Goal: Task Accomplishment & Management: Complete application form

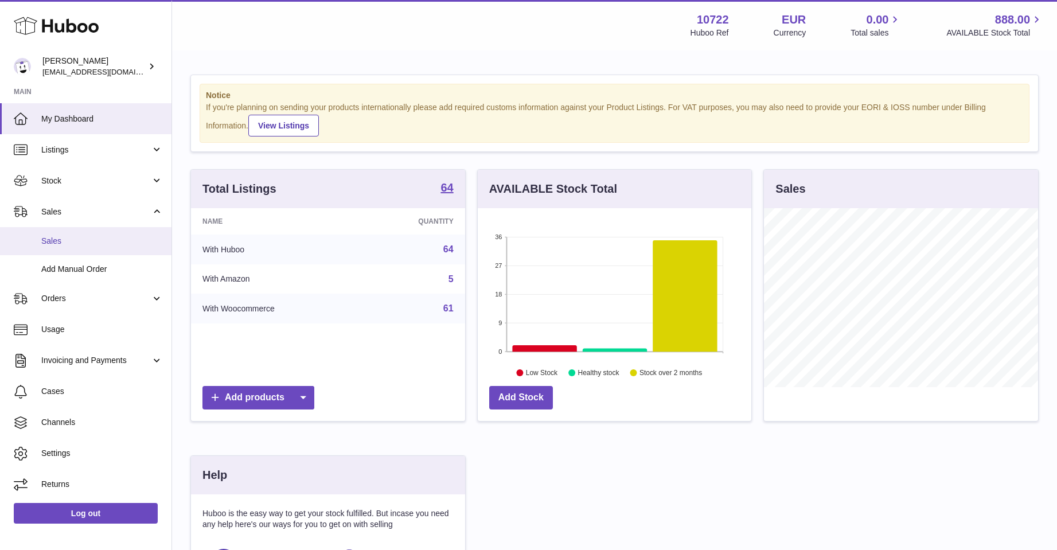
scroll to position [179, 274]
click at [64, 242] on span "Sales" at bounding box center [102, 241] width 122 height 11
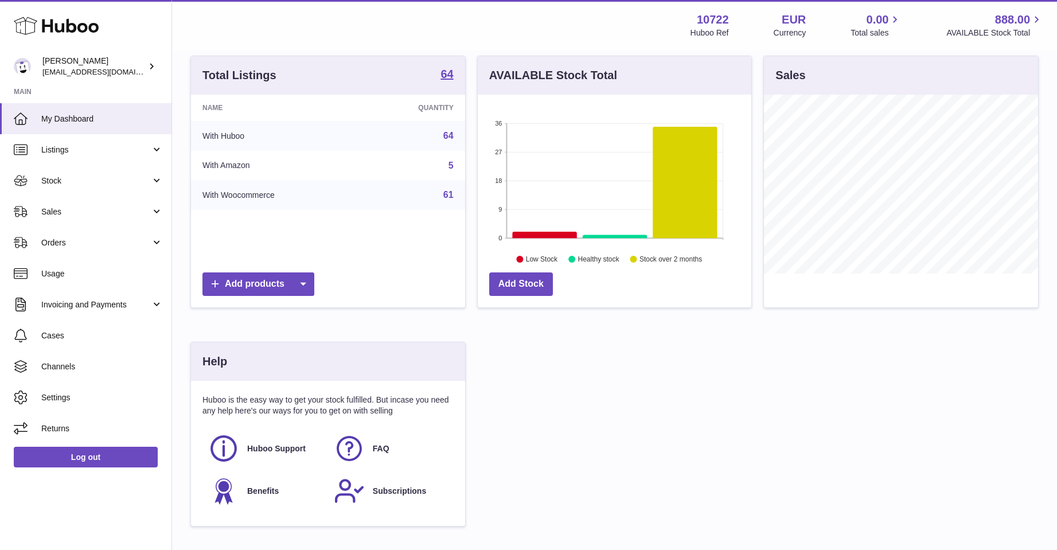
scroll to position [115, 0]
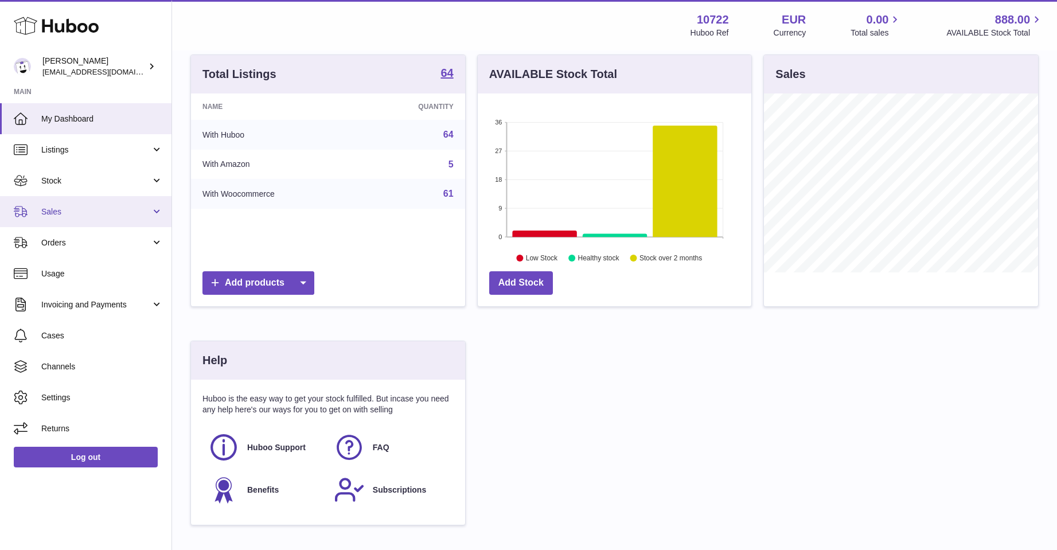
click at [60, 212] on span "Sales" at bounding box center [96, 212] width 110 height 11
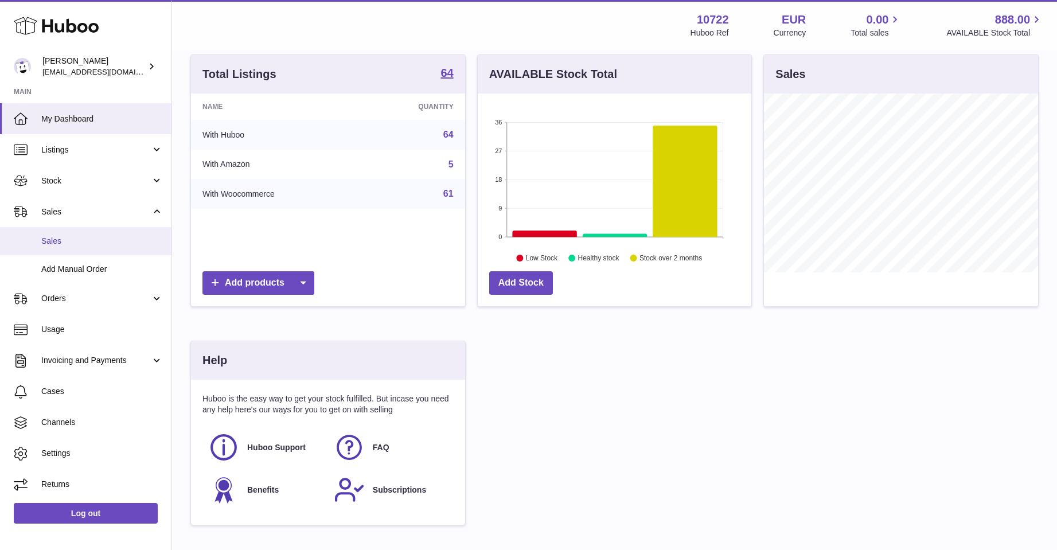
click at [66, 240] on span "Sales" at bounding box center [102, 241] width 122 height 11
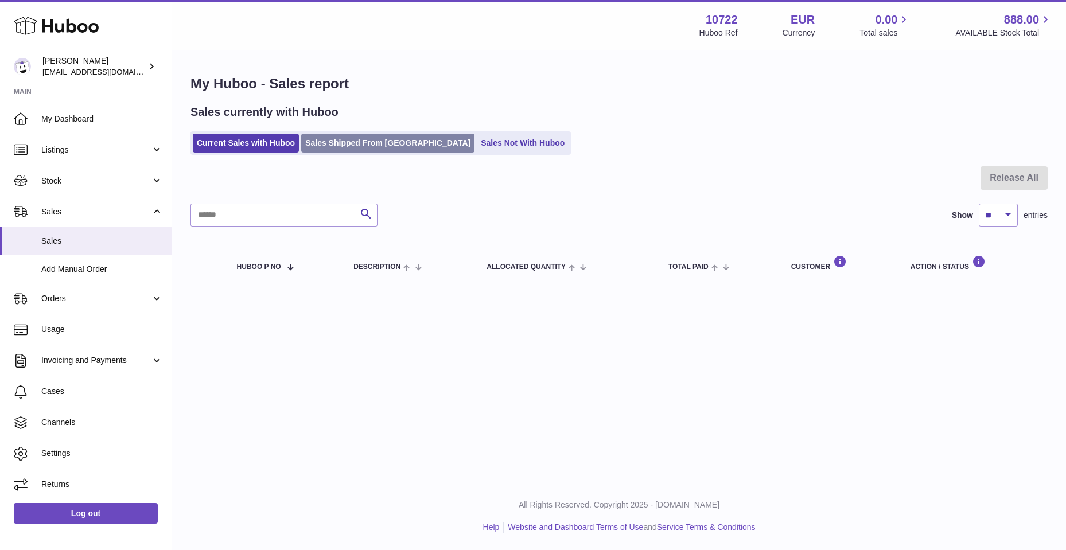
click at [334, 144] on link "Sales Shipped From [GEOGRAPHIC_DATA]" at bounding box center [387, 143] width 173 height 19
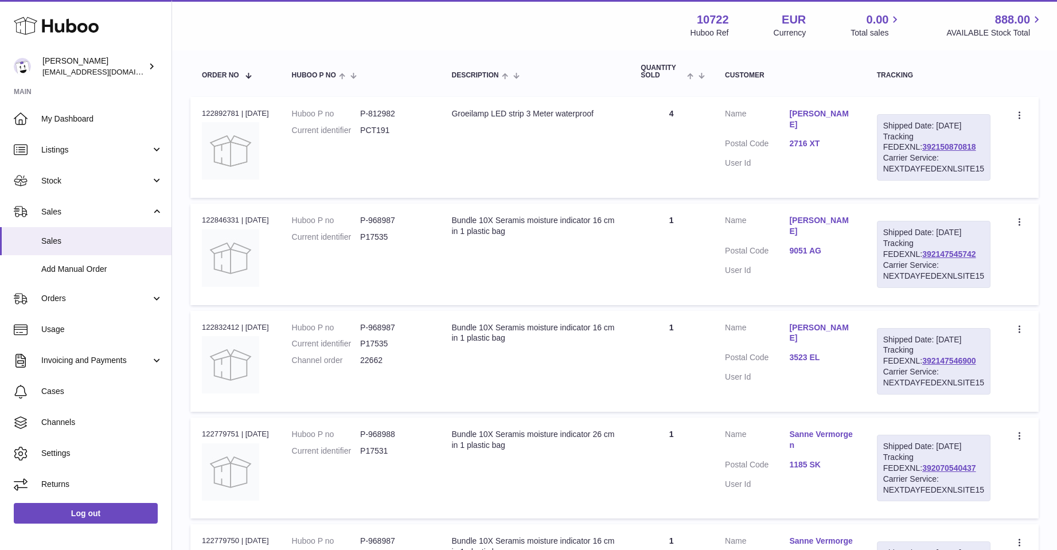
scroll to position [115, 0]
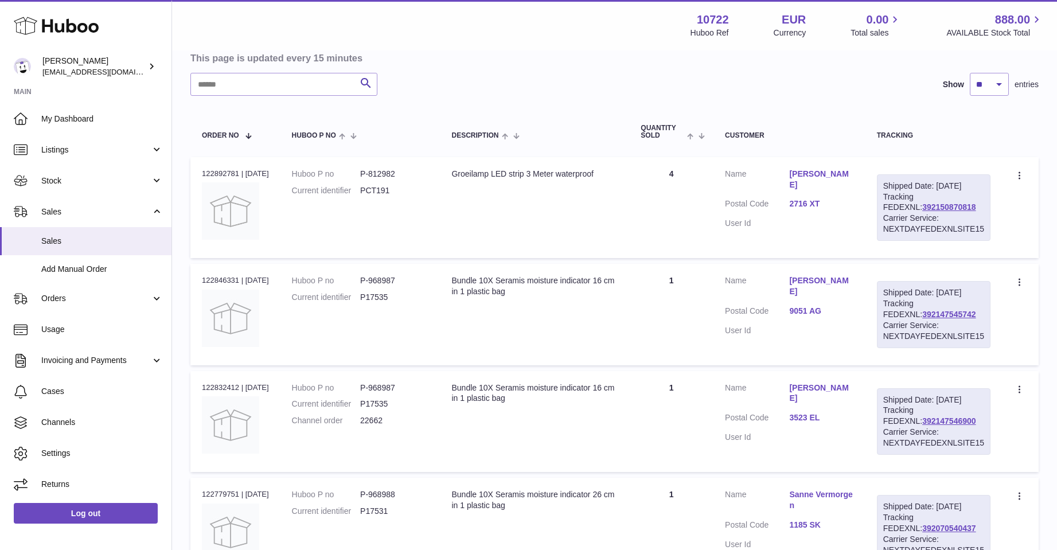
click at [909, 212] on div "Shipped Date: 15th Aug 2025 Tracking FEDEXNL: 392150870818 Carrier Service: NEX…" at bounding box center [934, 207] width 114 height 67
click at [923, 212] on link "392150870818" at bounding box center [949, 207] width 53 height 9
click at [63, 266] on span "Add Manual Order" at bounding box center [102, 269] width 122 height 11
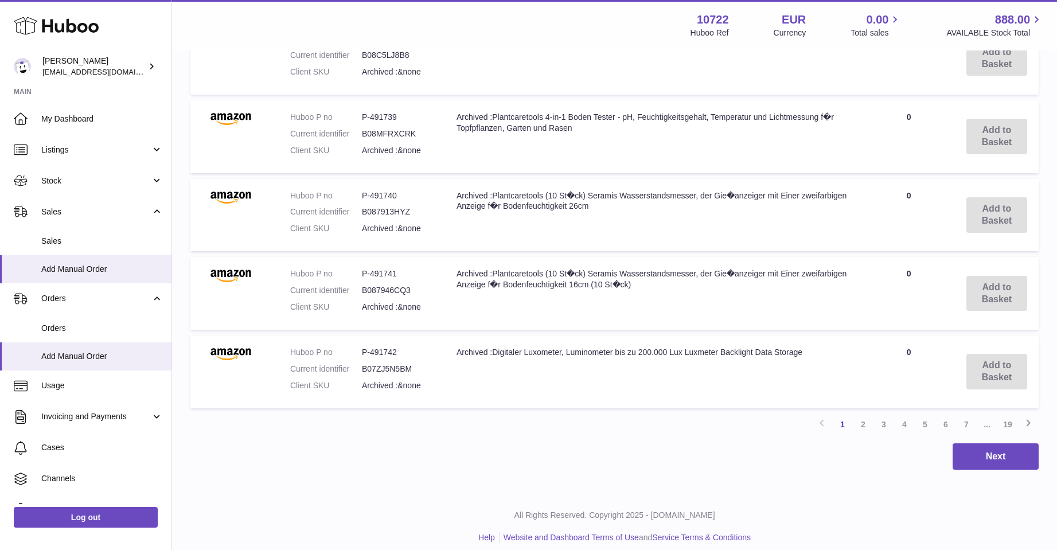
scroll to position [768, 0]
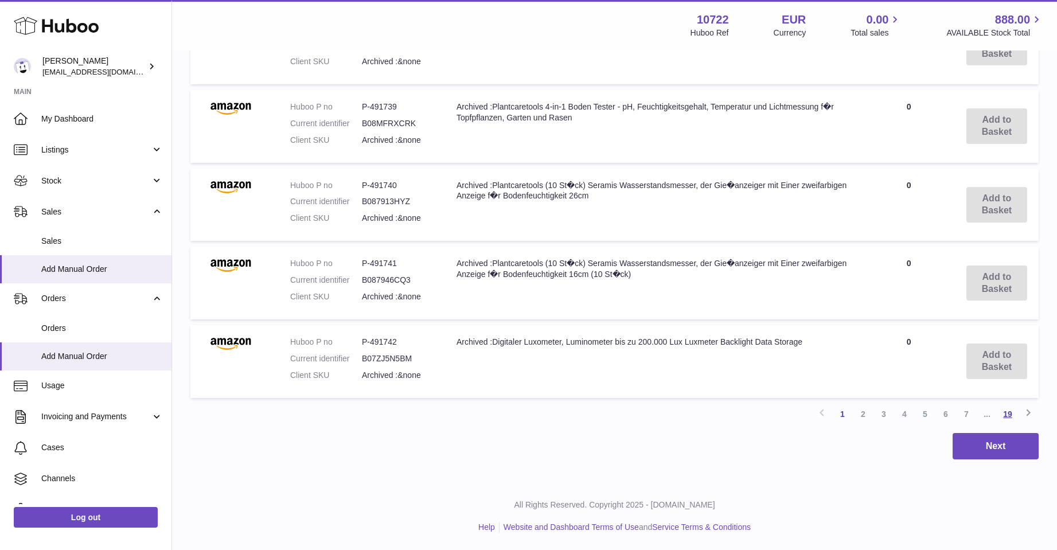
click at [1004, 413] on link "19" at bounding box center [1008, 414] width 21 height 21
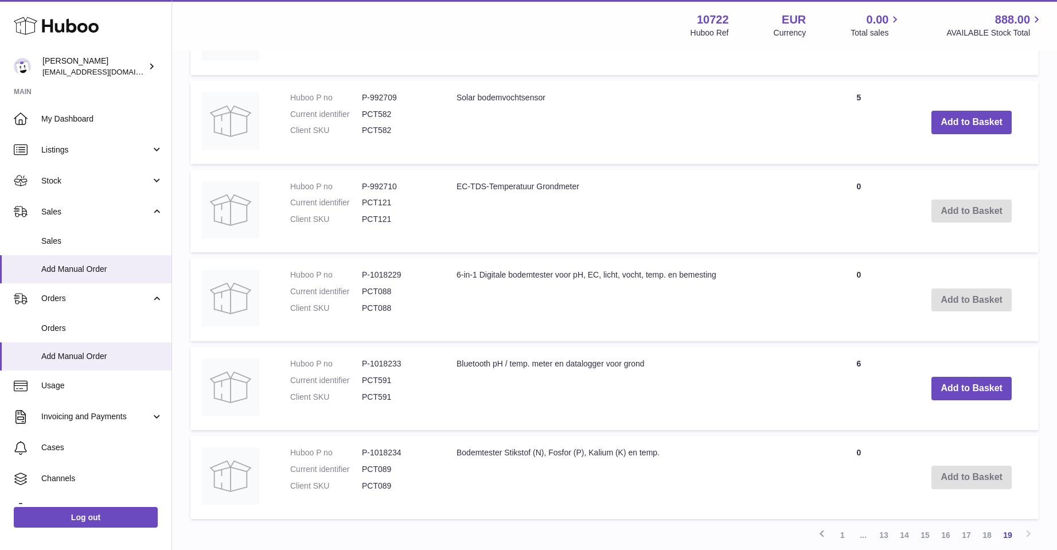
scroll to position [511, 0]
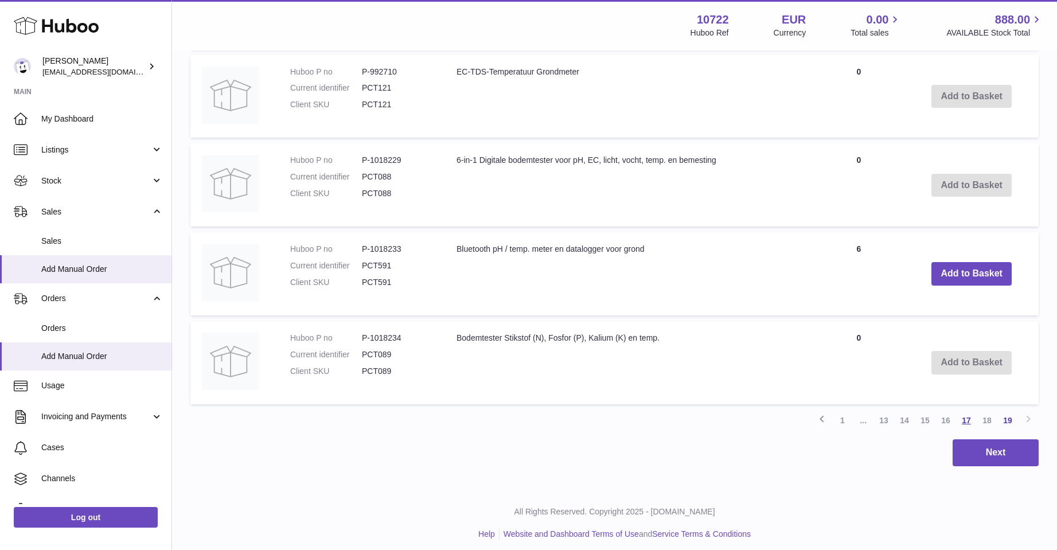
click at [967, 419] on link "17" at bounding box center [967, 420] width 21 height 21
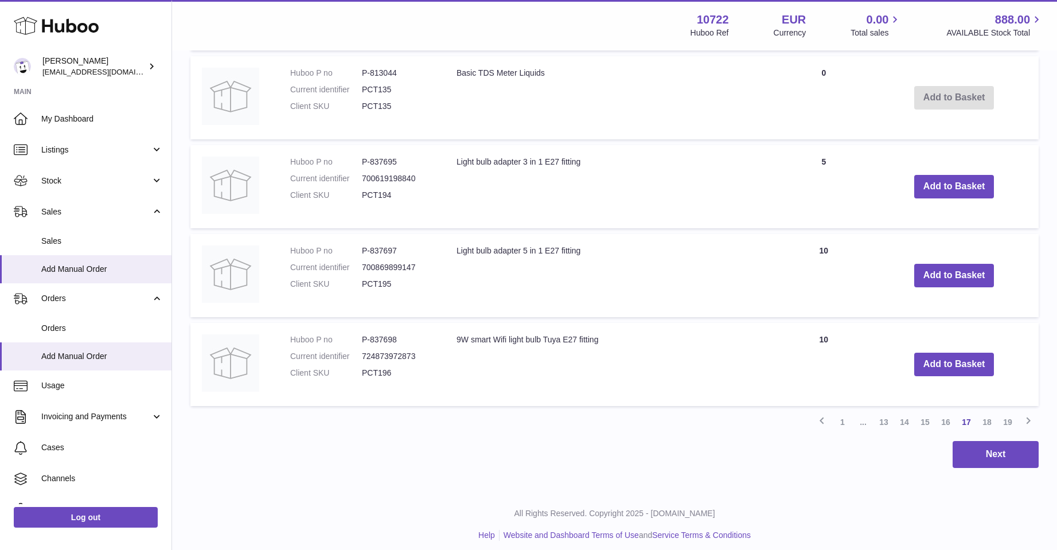
scroll to position [873, 0]
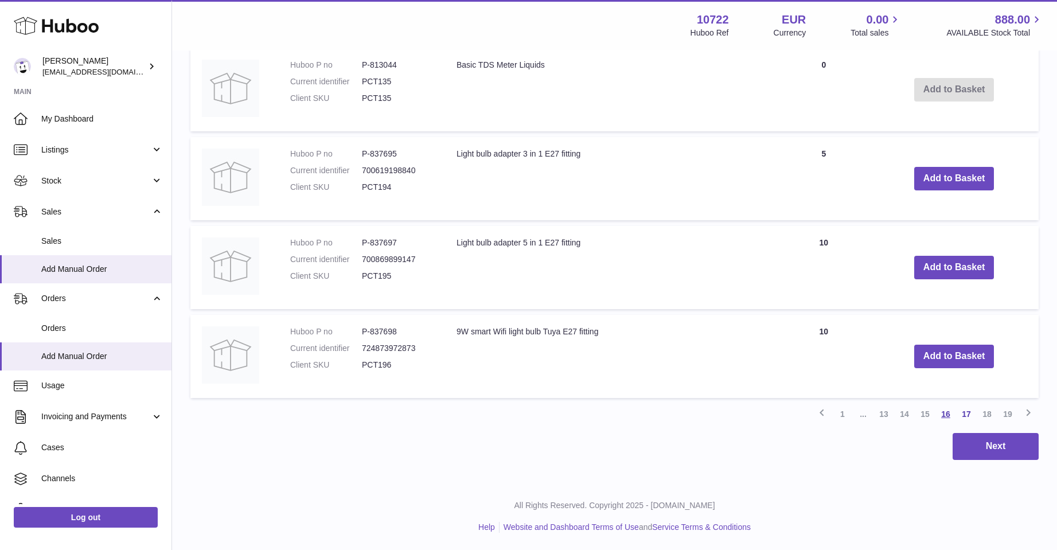
click at [943, 414] on link "16" at bounding box center [946, 414] width 21 height 21
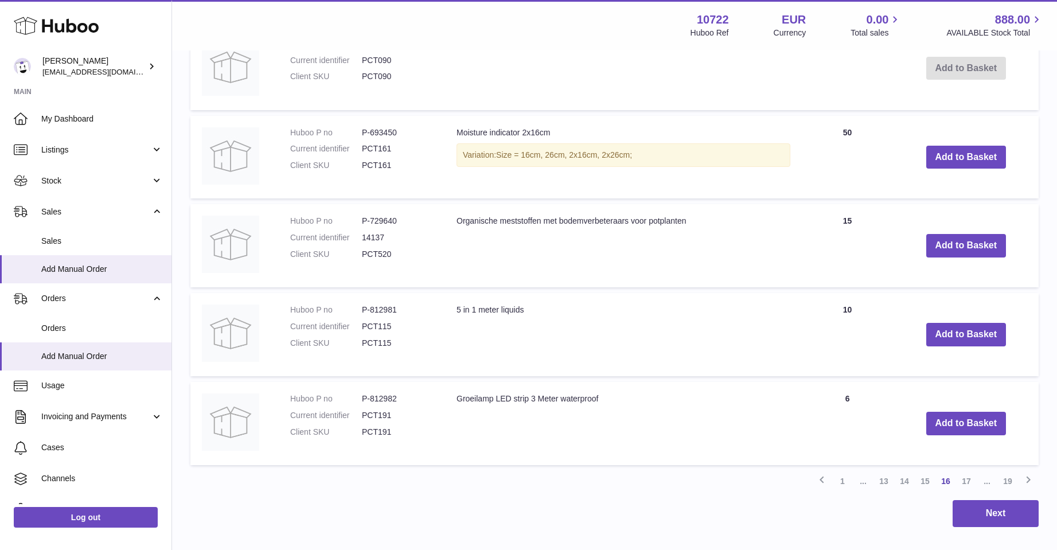
scroll to position [918, 0]
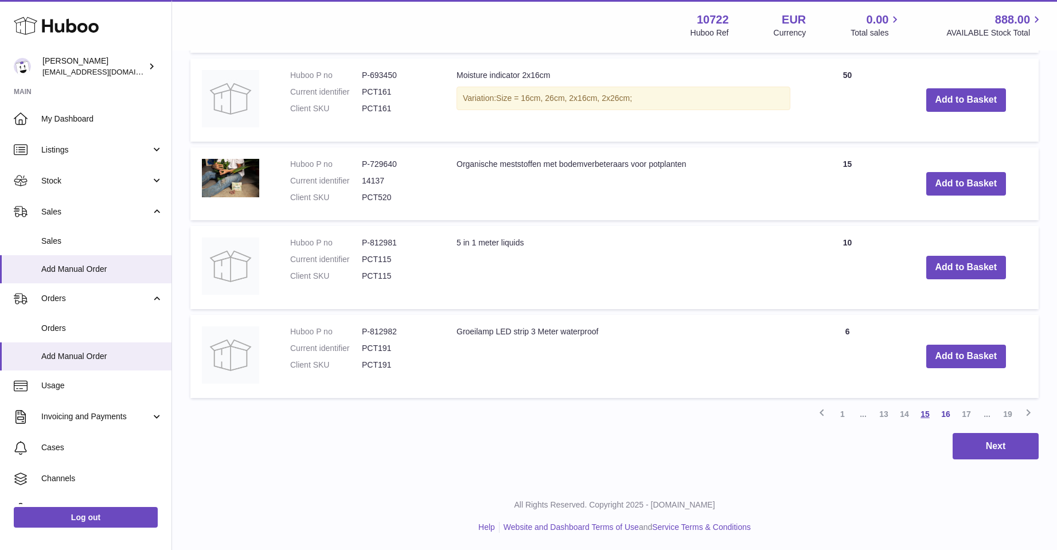
click at [924, 412] on link "15" at bounding box center [925, 414] width 21 height 21
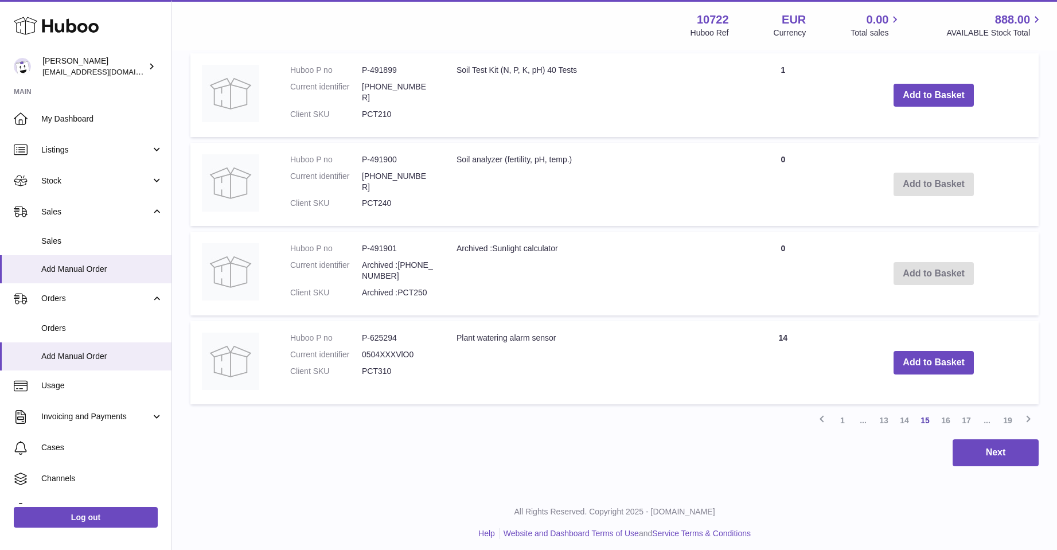
scroll to position [873, 0]
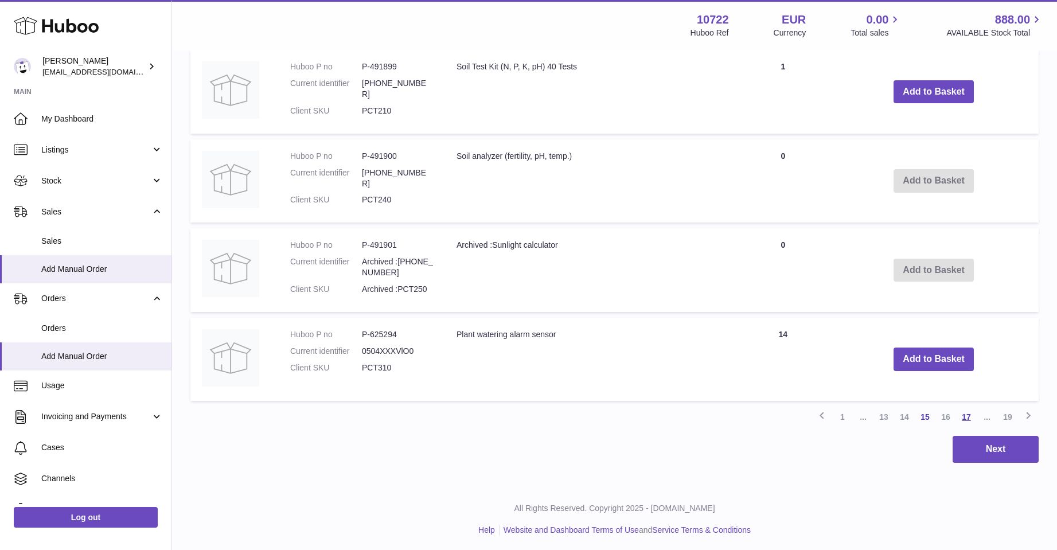
click at [965, 412] on link "17" at bounding box center [967, 417] width 21 height 21
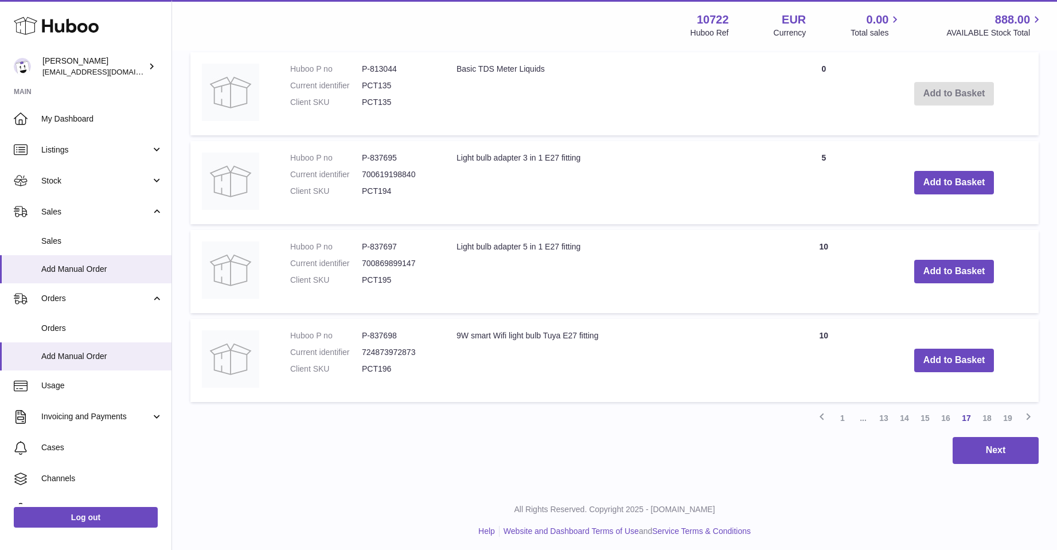
scroll to position [873, 0]
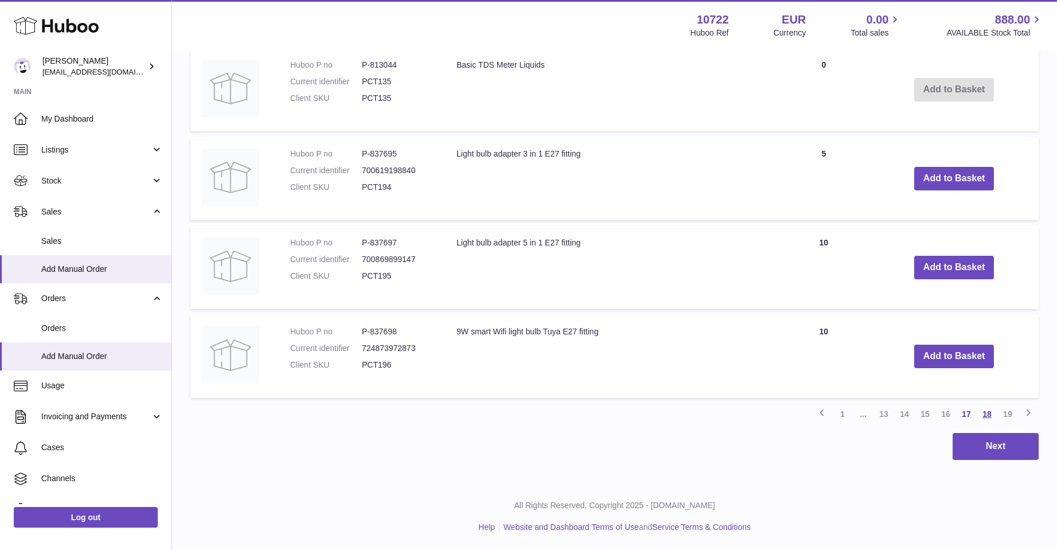
click at [986, 411] on link "18" at bounding box center [987, 414] width 21 height 21
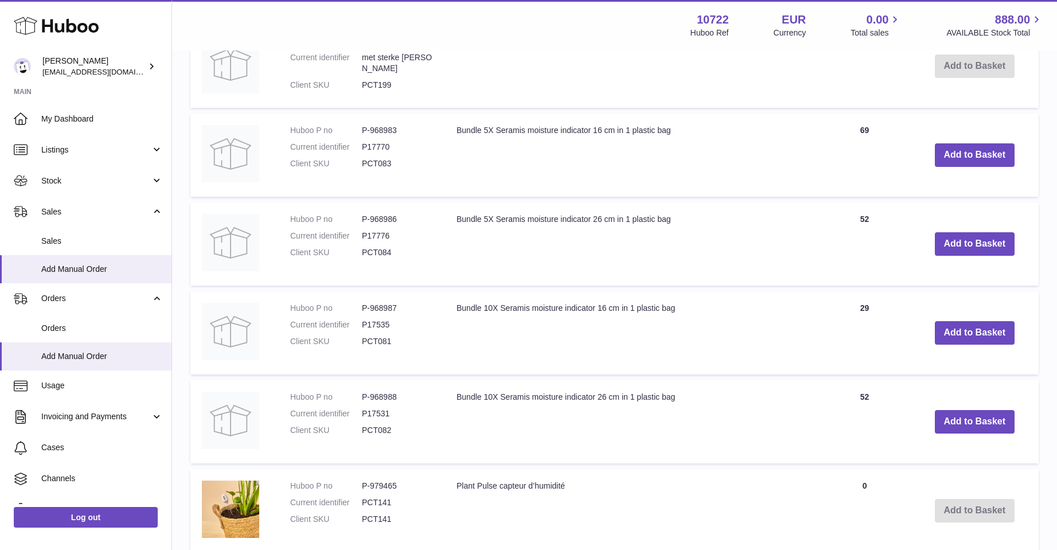
scroll to position [568, 0]
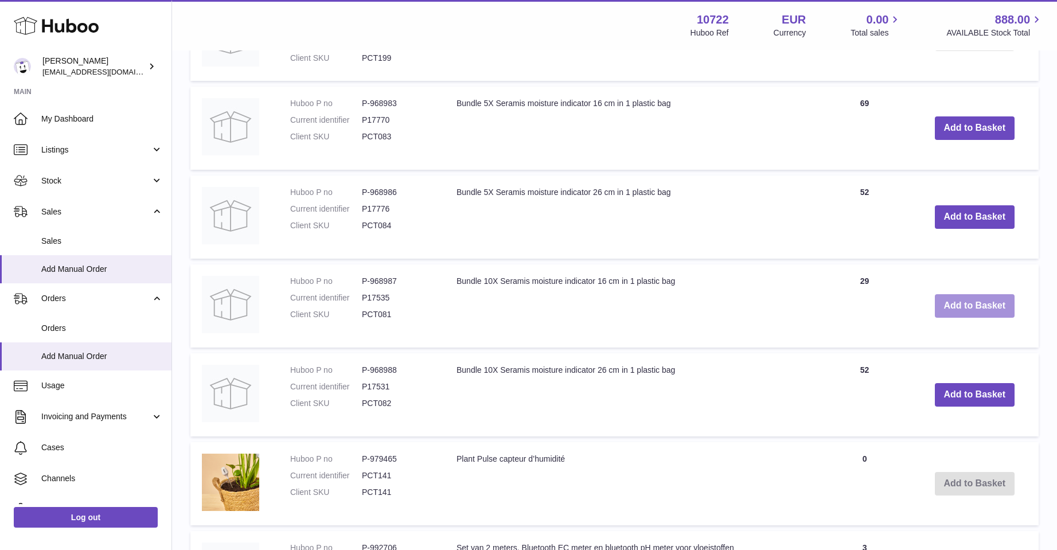
click at [960, 308] on button "Add to Basket" at bounding box center [975, 306] width 80 height 24
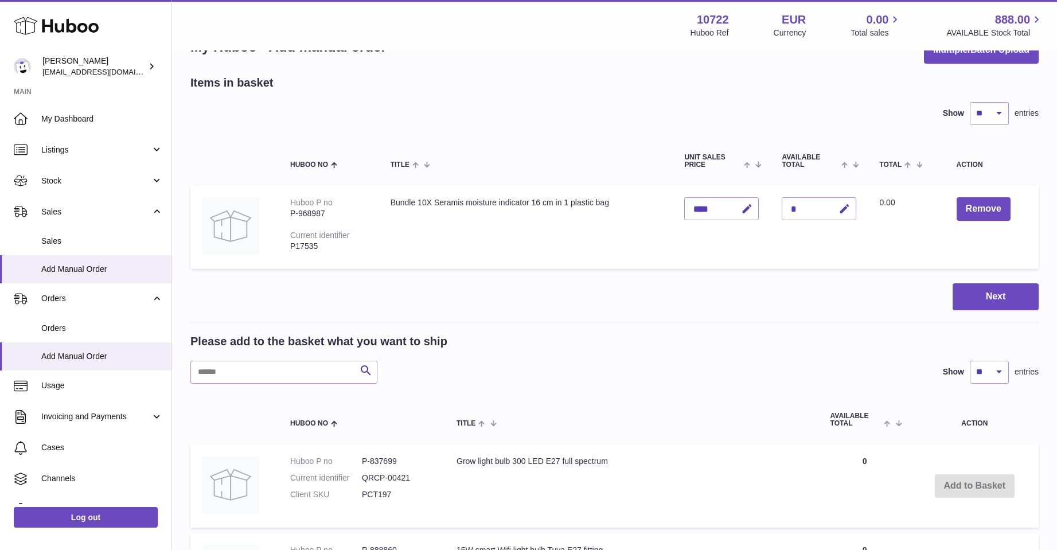
scroll to position [32, 0]
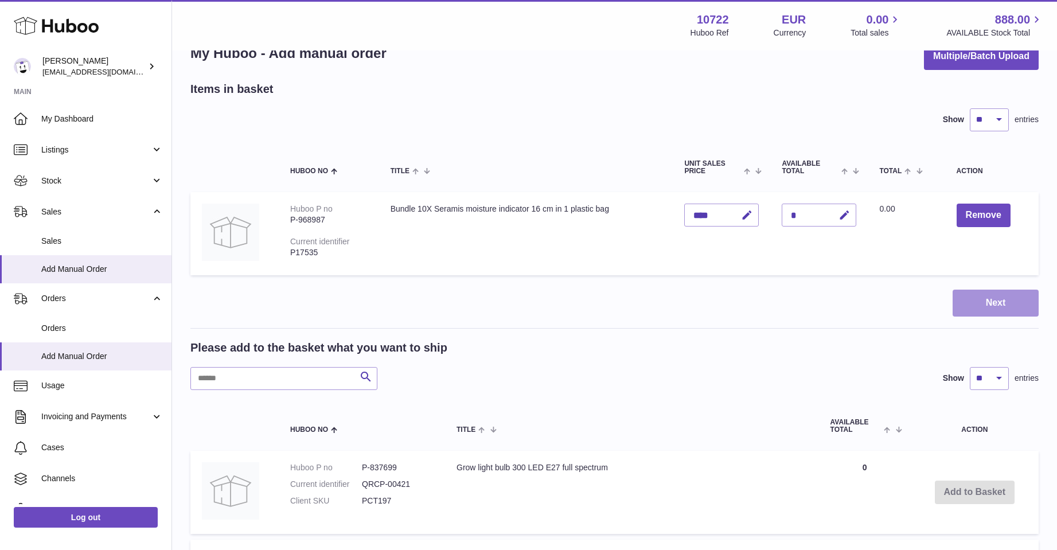
click at [979, 305] on button "Next" at bounding box center [996, 303] width 86 height 27
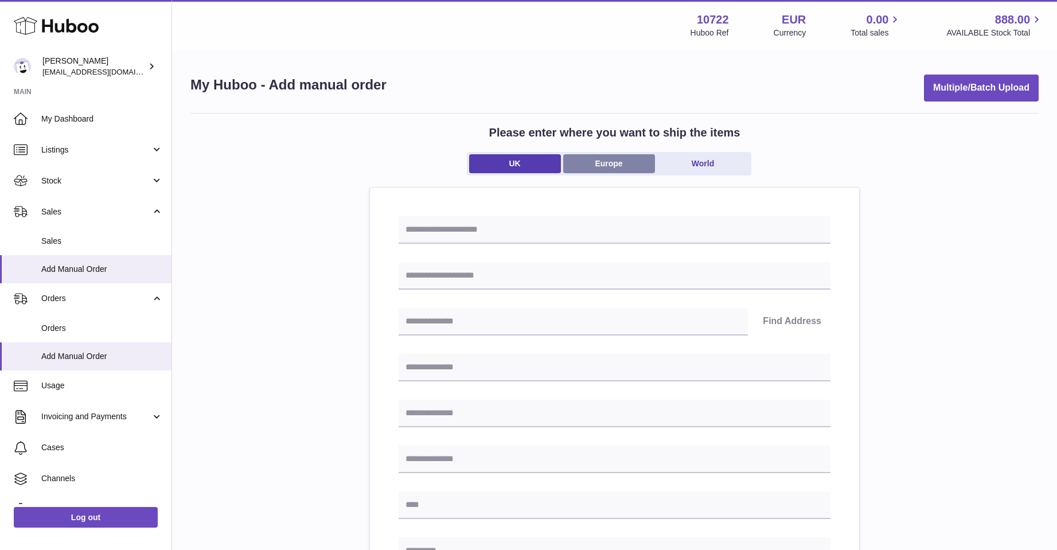
click at [603, 160] on link "Europe" at bounding box center [609, 163] width 92 height 19
click at [479, 277] on input "Search for option" at bounding box center [603, 275] width 409 height 26
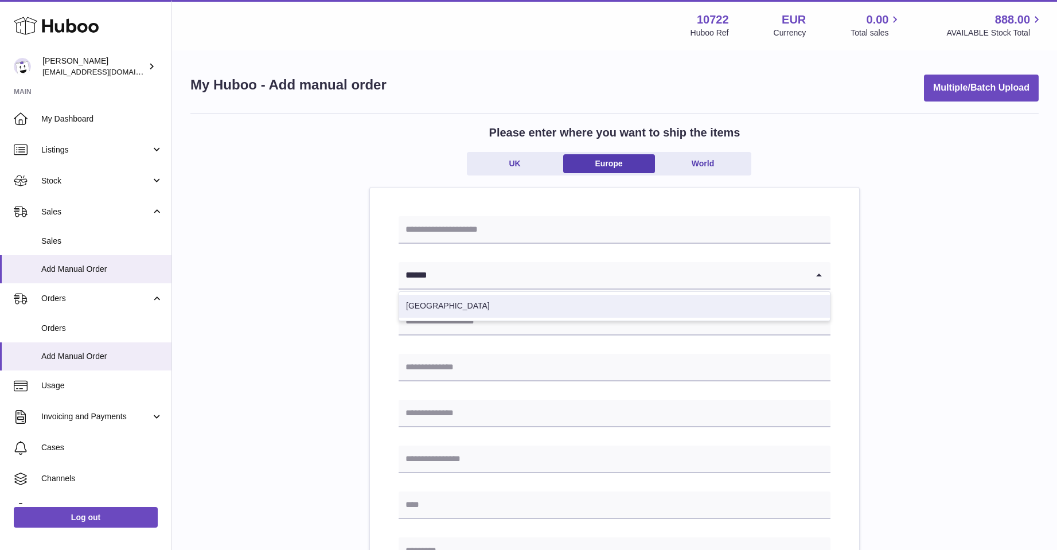
click at [446, 303] on li "[GEOGRAPHIC_DATA]" at bounding box center [614, 306] width 431 height 23
type input "******"
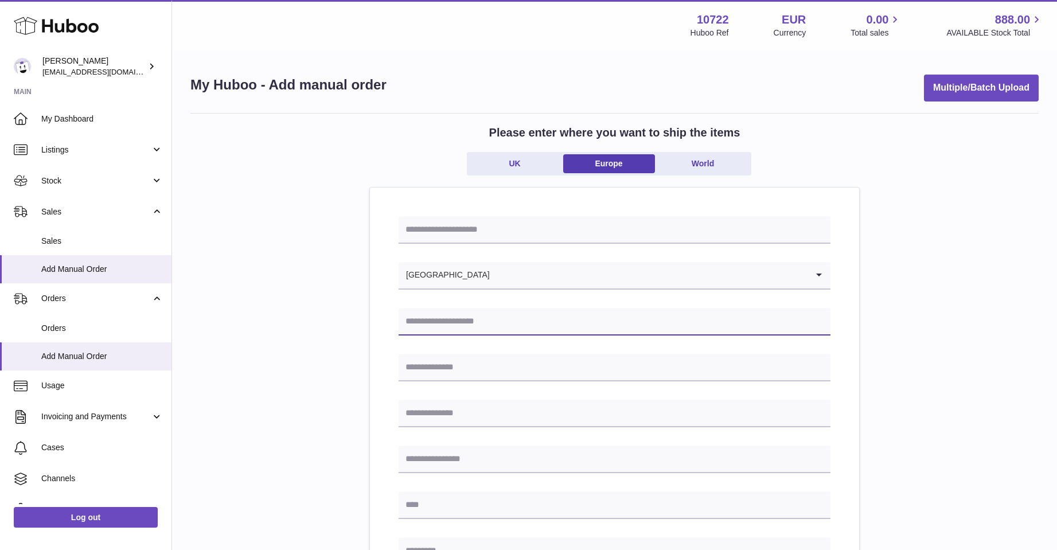
click at [432, 321] on input "text" at bounding box center [615, 322] width 432 height 28
type input "**********"
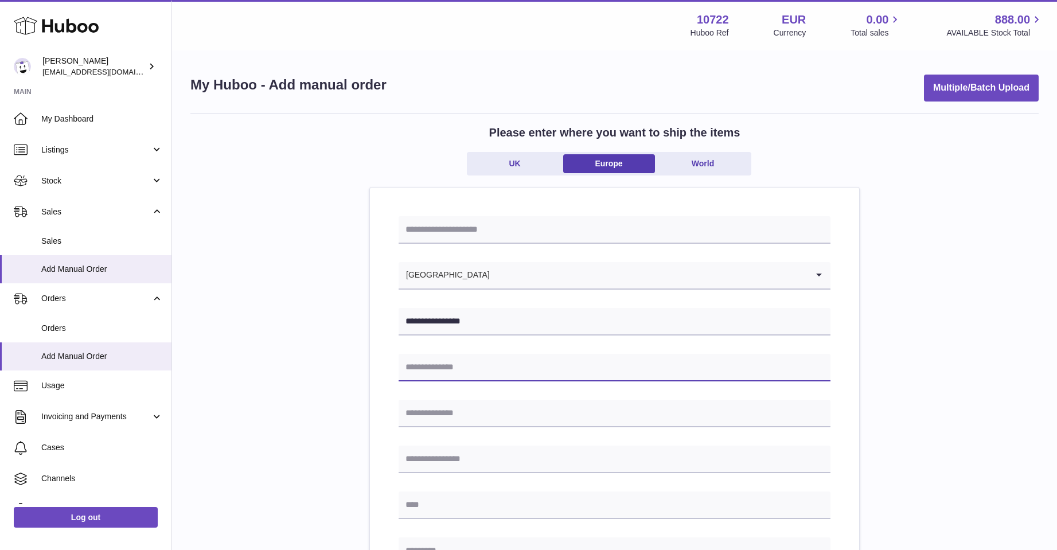
click at [441, 370] on input "text" at bounding box center [615, 368] width 432 height 28
type input "**********"
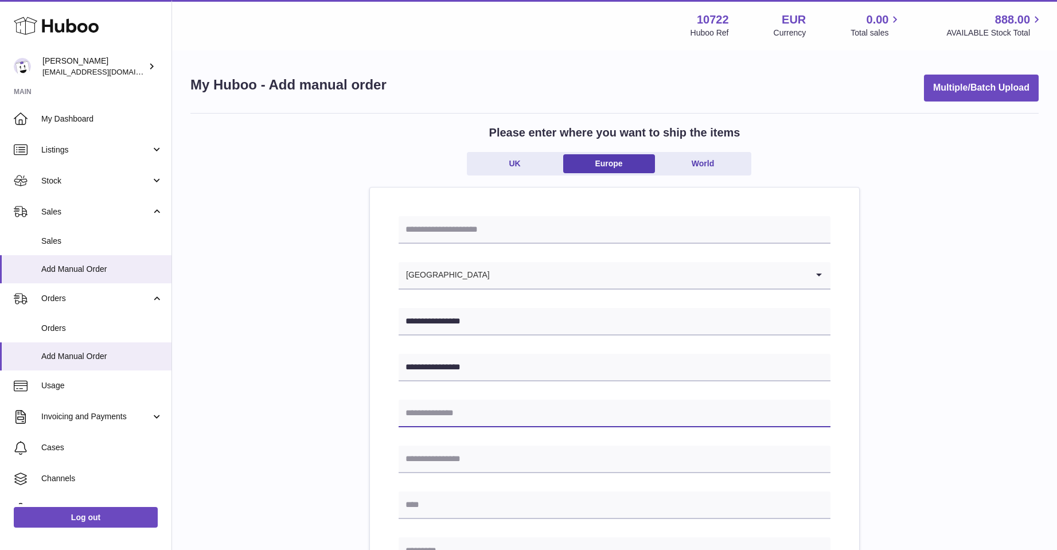
click at [424, 406] on input "text" at bounding box center [615, 414] width 432 height 28
type input "**********"
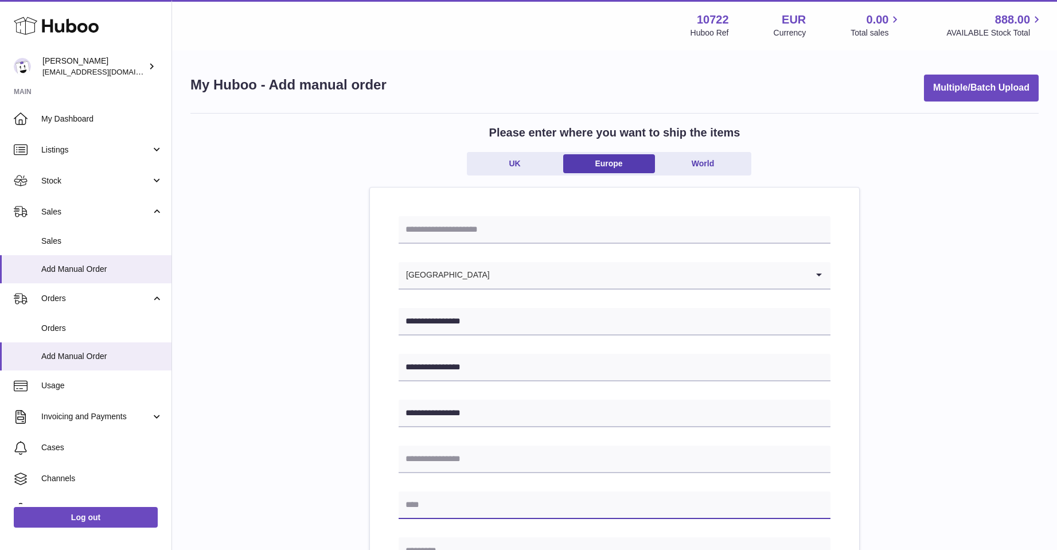
click at [403, 500] on input "text" at bounding box center [615, 506] width 432 height 28
type input "**********"
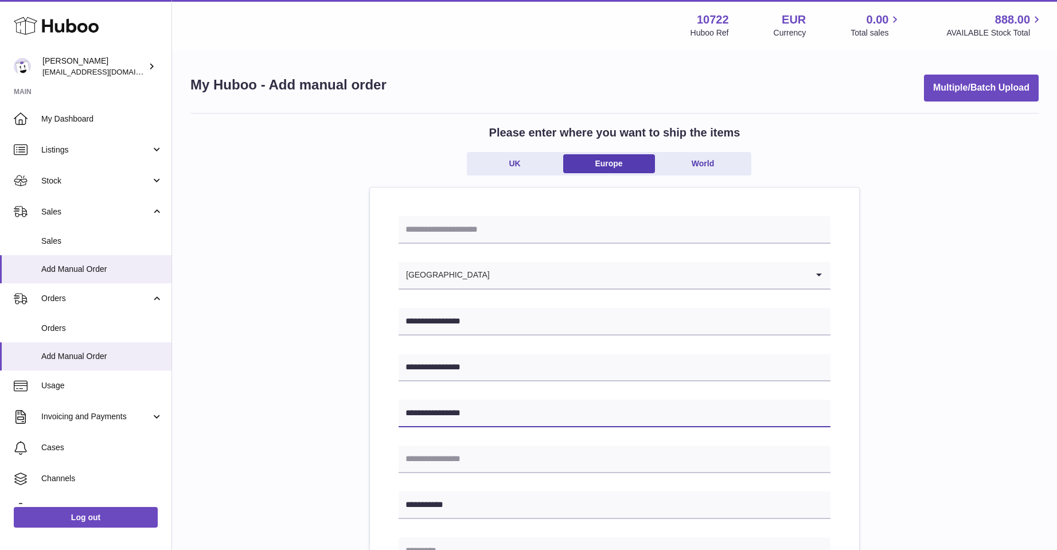
click at [473, 413] on input "**********" at bounding box center [615, 414] width 432 height 28
type input "*"
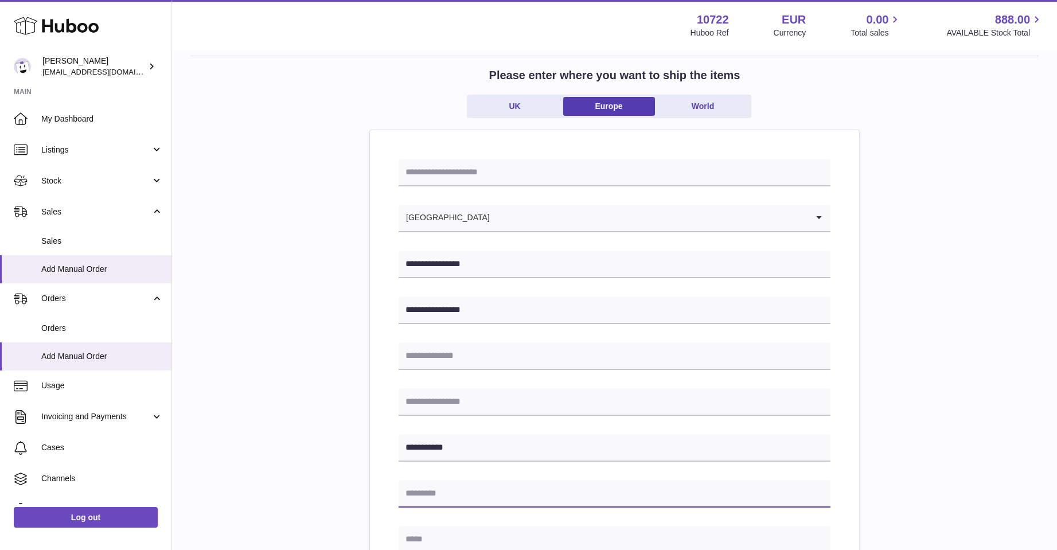
click at [441, 495] on input "text" at bounding box center [615, 494] width 432 height 28
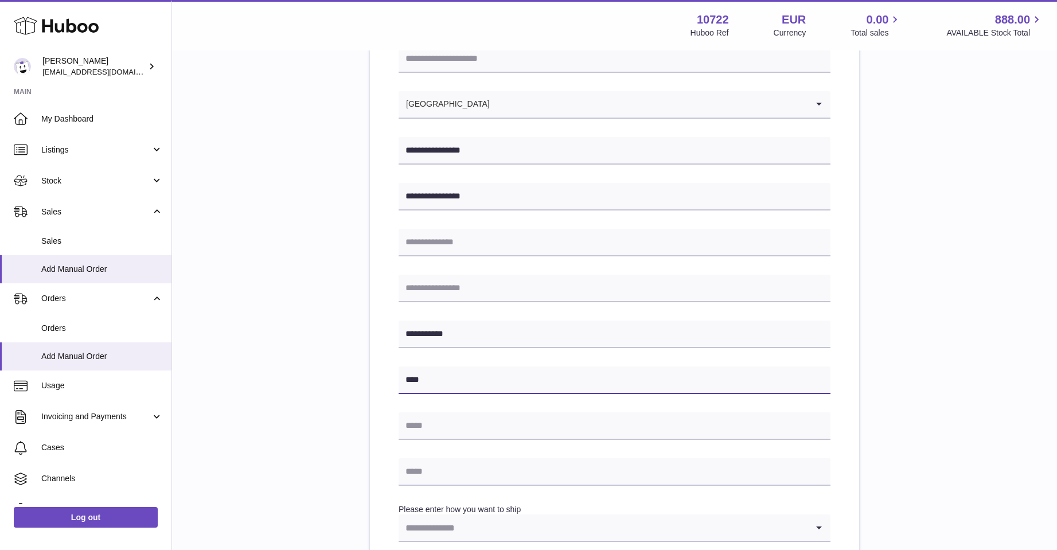
scroll to position [172, 0]
type input "****"
click at [461, 427] on input "text" at bounding box center [615, 425] width 432 height 28
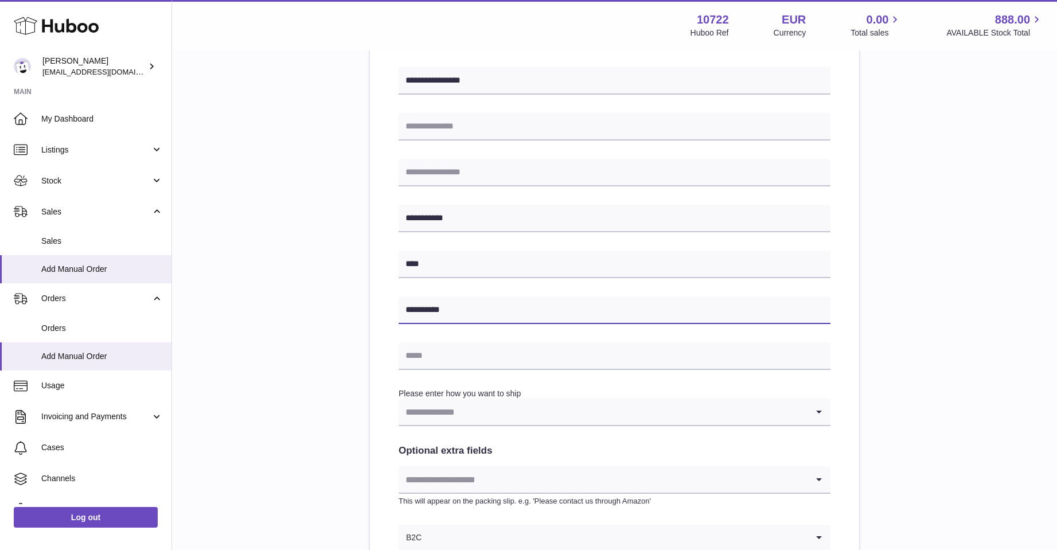
type input "**********"
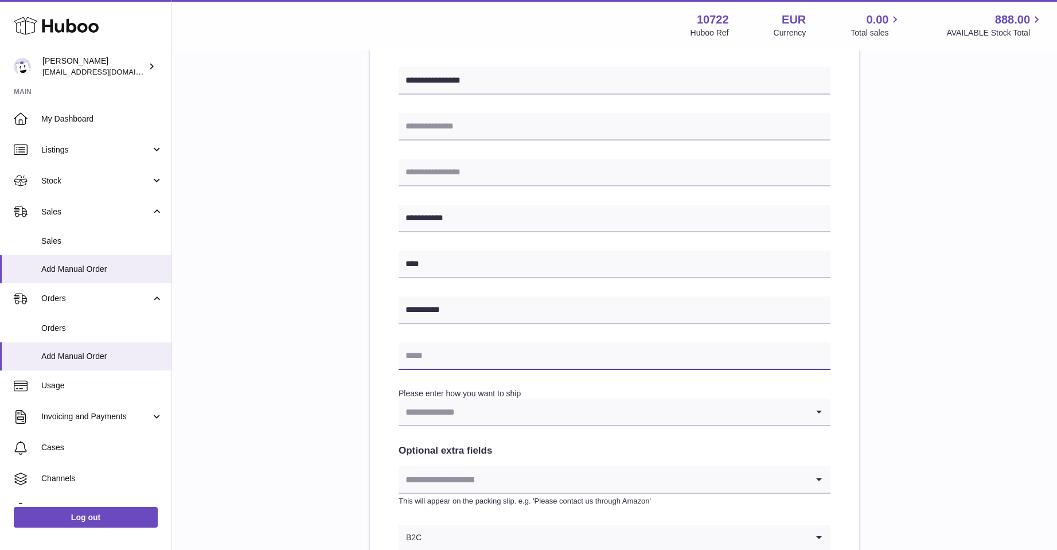
click at [436, 358] on input "text" at bounding box center [615, 357] width 432 height 28
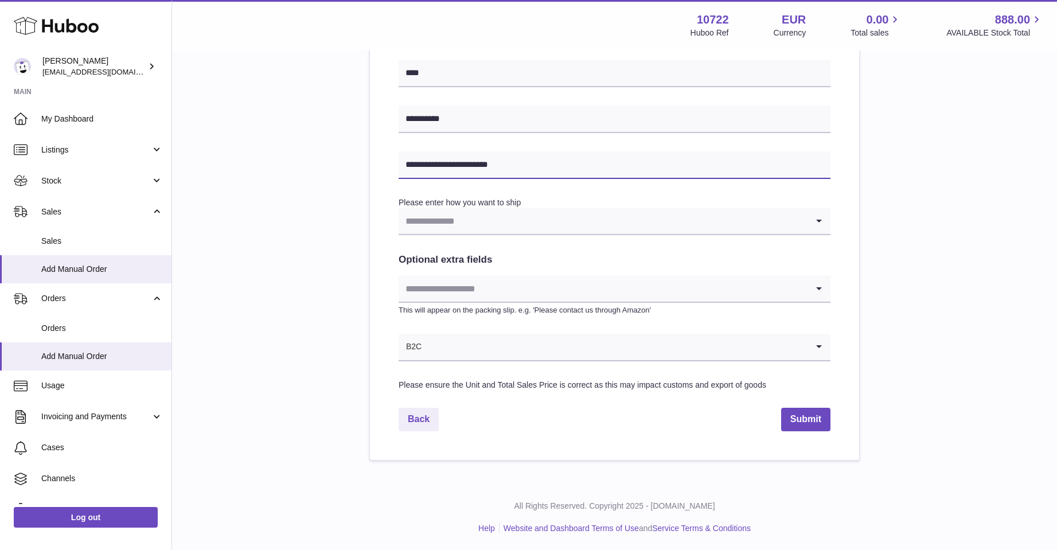
scroll to position [479, 0]
type input "**********"
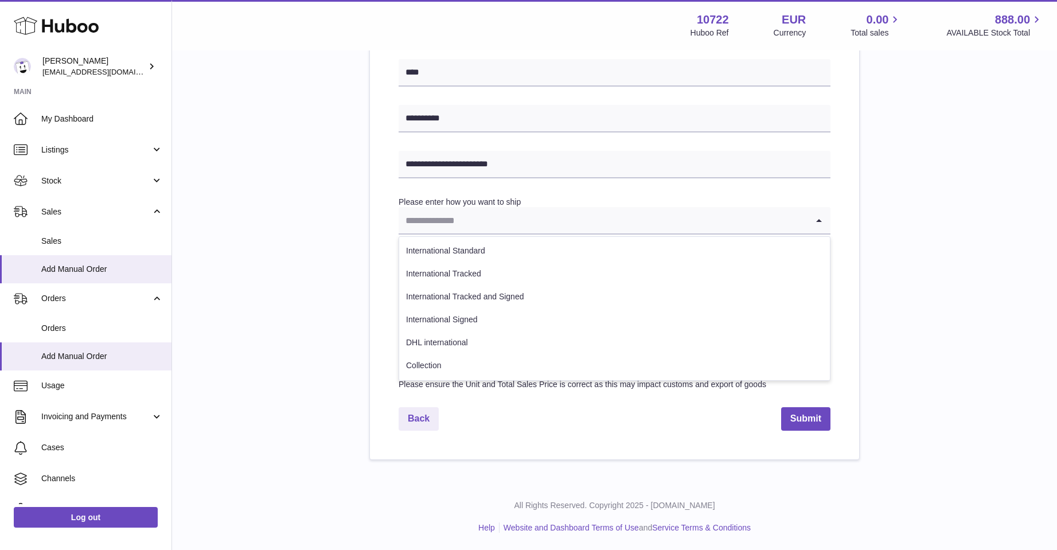
click at [821, 225] on icon "Search for option" at bounding box center [819, 220] width 23 height 26
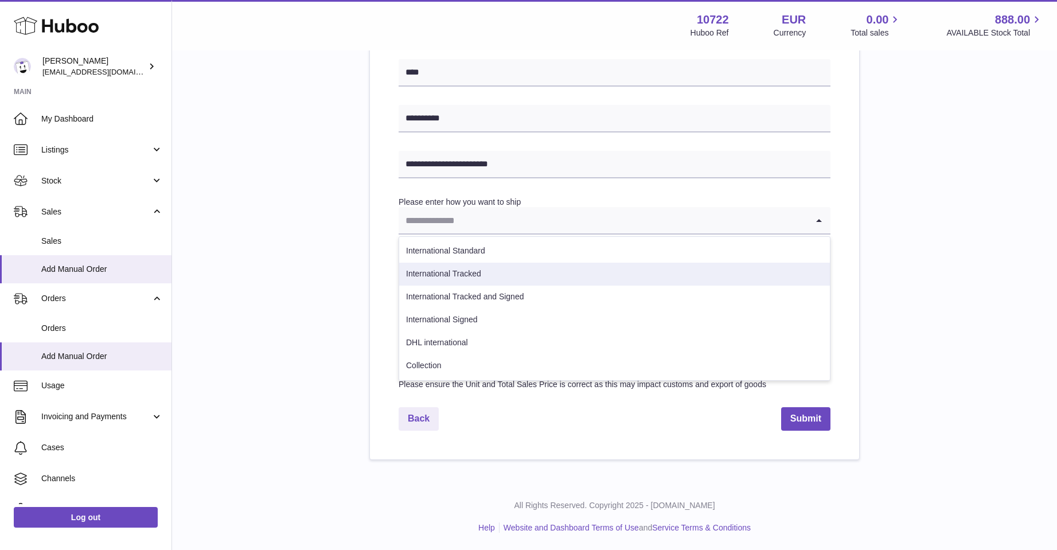
click at [610, 275] on li "International Tracked" at bounding box center [614, 274] width 431 height 23
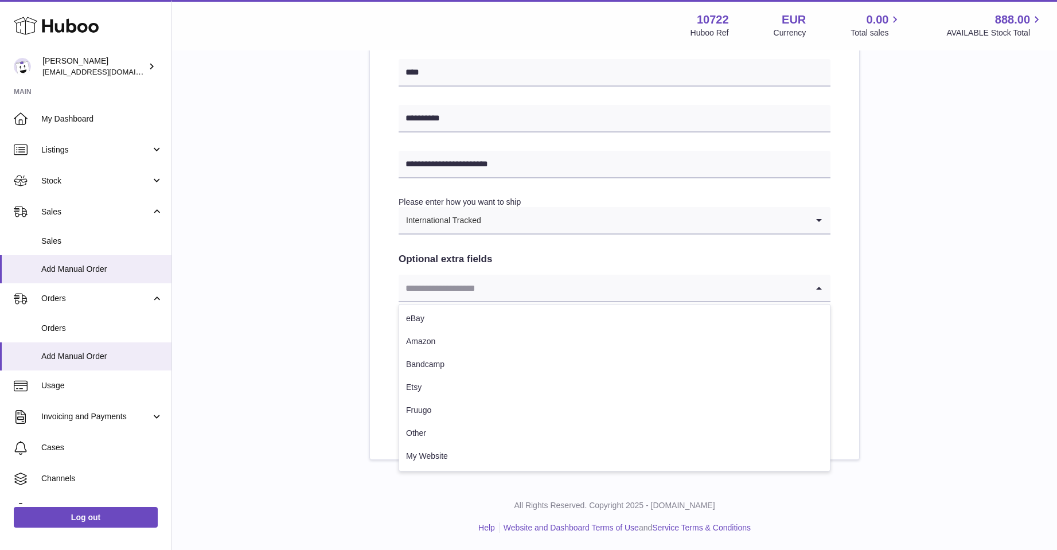
click at [814, 289] on icon "Search for option" at bounding box center [819, 288] width 23 height 26
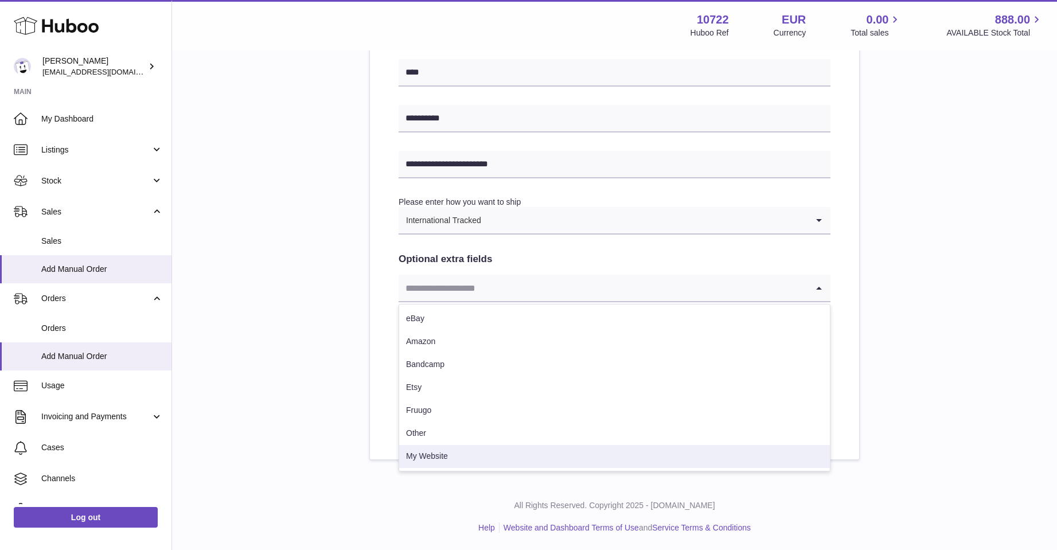
click at [512, 454] on li "My Website" at bounding box center [614, 456] width 431 height 23
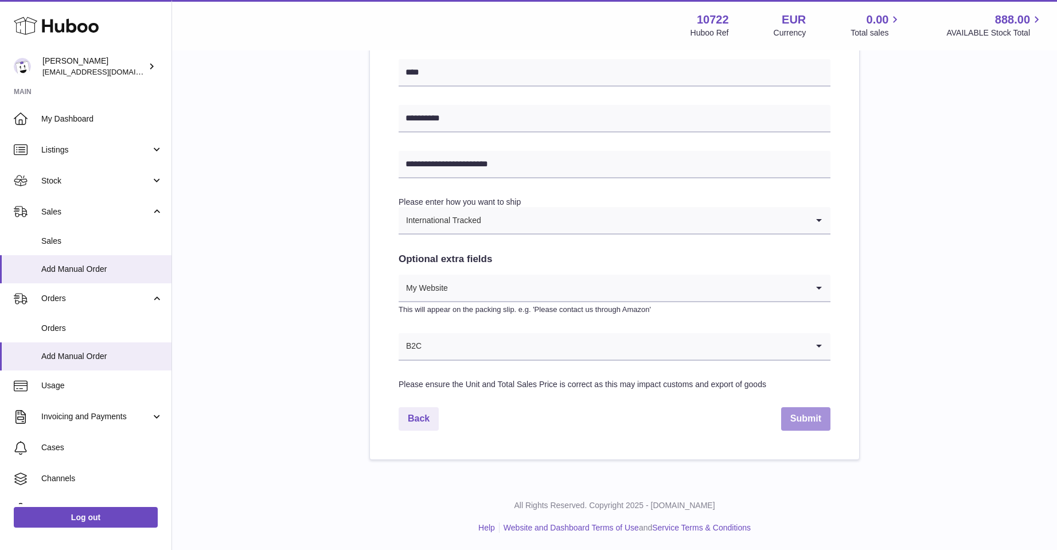
click at [802, 415] on button "Submit" at bounding box center [805, 419] width 49 height 24
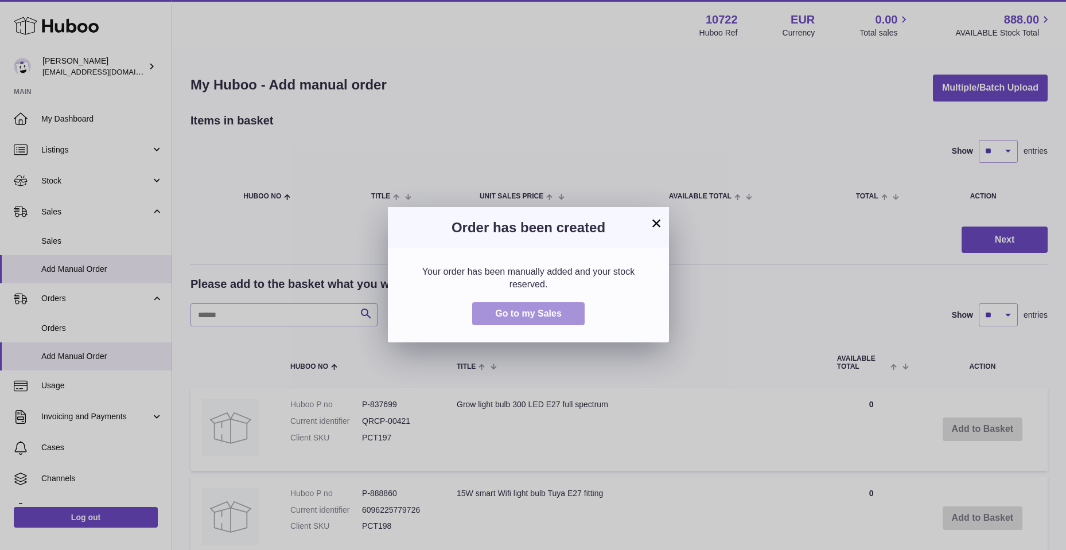
click at [508, 308] on button "Go to my Sales" at bounding box center [528, 314] width 112 height 24
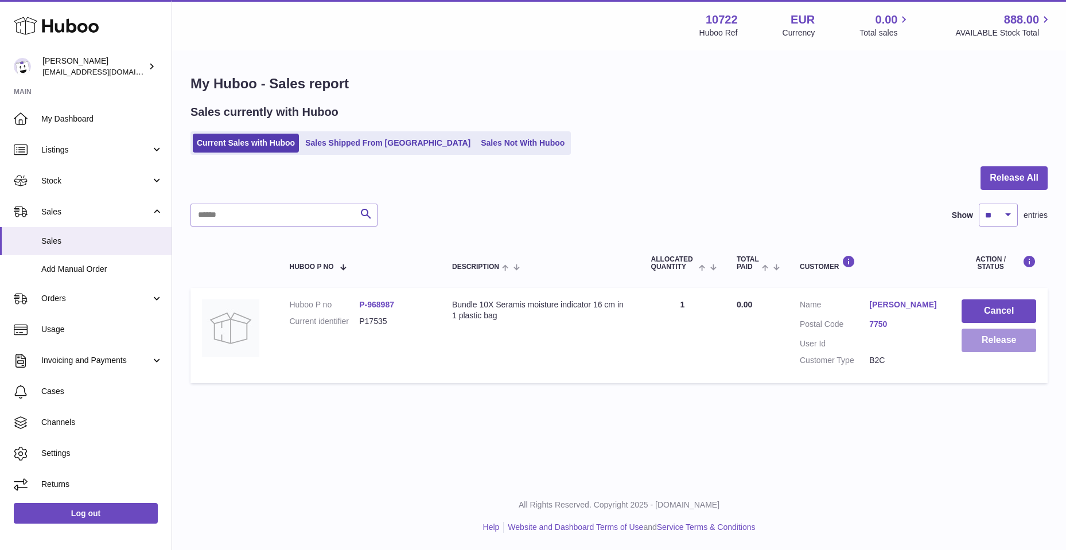
click at [1004, 345] on button "Release" at bounding box center [999, 341] width 75 height 24
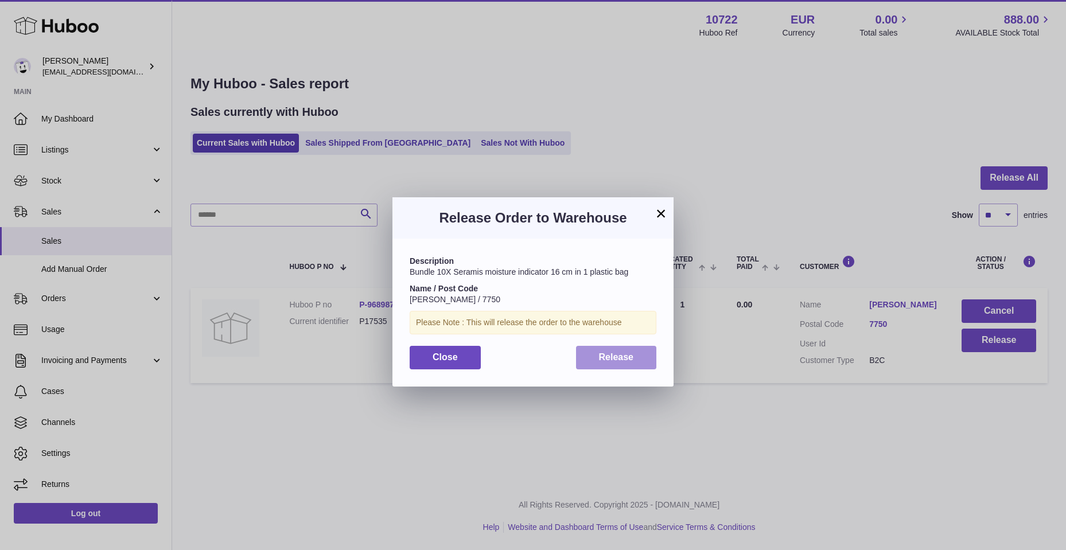
click at [619, 351] on button "Release" at bounding box center [616, 358] width 81 height 24
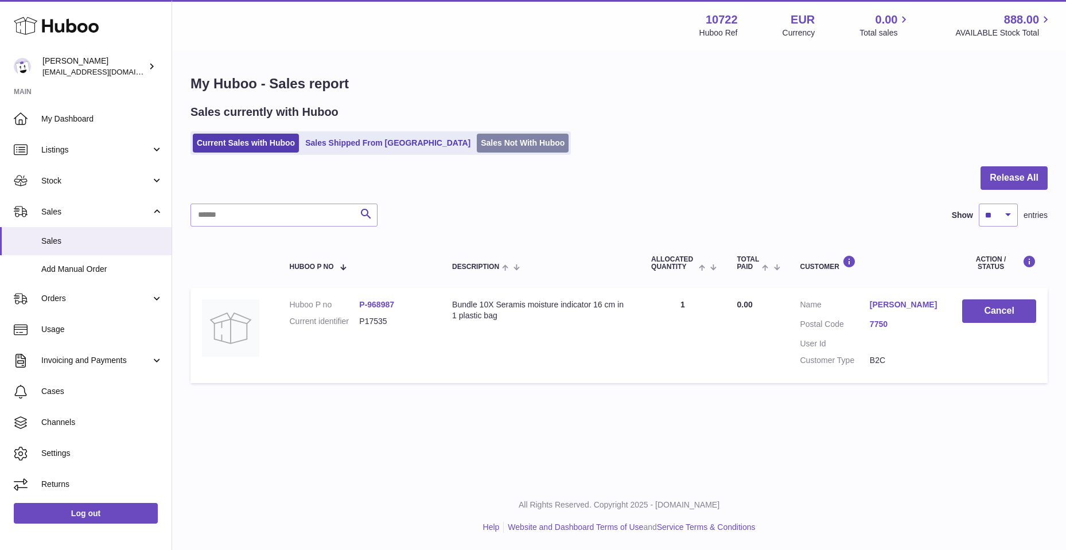
click at [477, 146] on link "Sales Not With Huboo" at bounding box center [523, 143] width 92 height 19
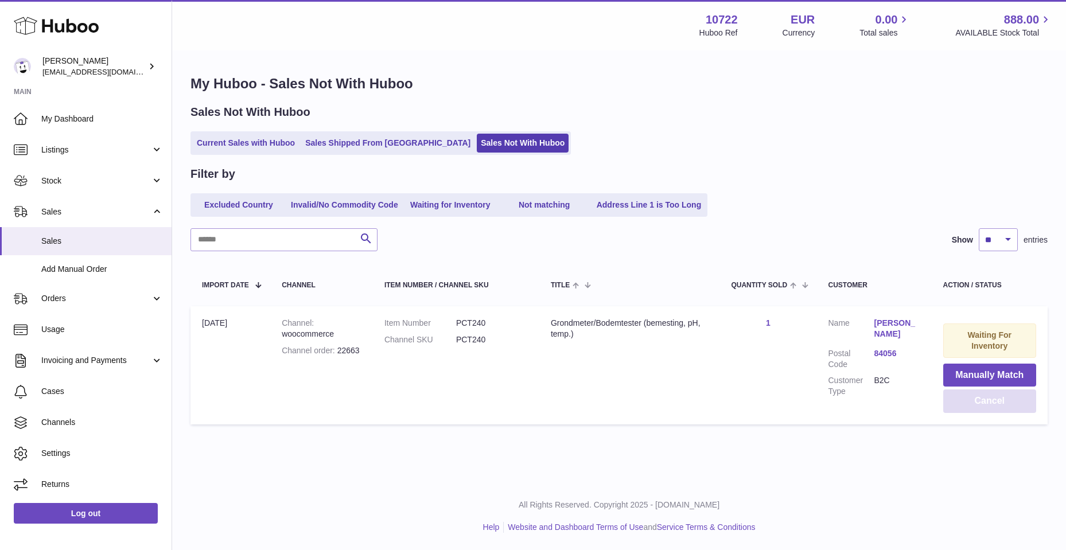
click at [989, 399] on button "Cancel" at bounding box center [990, 402] width 94 height 24
